Goal: Task Accomplishment & Management: Manage account settings

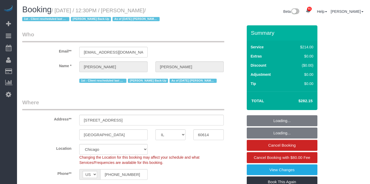
select select "IL"
select select "512"
select select "2"
select select "4"
select select "number:1"
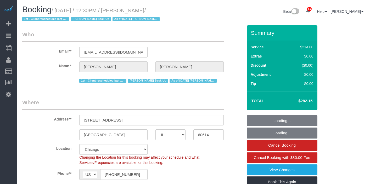
select select "number:58"
select select "number:139"
select select "number:106"
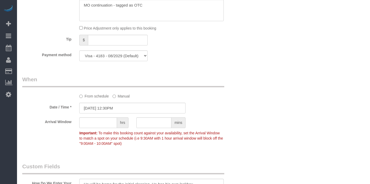
scroll to position [511, 0]
click at [130, 113] on input "[DATE] 12:30PM" at bounding box center [132, 107] width 106 height 11
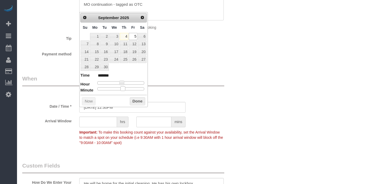
type input "[DATE] 12:35PM"
type input "*******"
type input "[DATE] 12:40PM"
type input "*******"
type input "[DATE] 12:45PM"
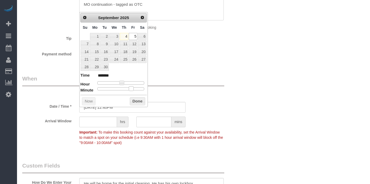
type input "*******"
drag, startPoint x: 122, startPoint y: 90, endPoint x: 134, endPoint y: 88, distance: 11.8
click at [134, 89] on span at bounding box center [135, 88] width 5 height 5
click at [97, 127] on input "text" at bounding box center [98, 122] width 38 height 11
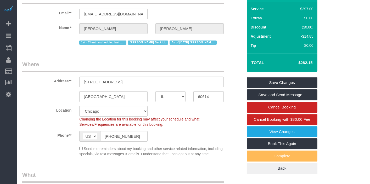
scroll to position [0, 0]
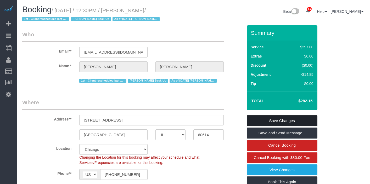
type input "1"
click at [271, 120] on link "Save Changes" at bounding box center [282, 120] width 71 height 11
